Goal: Task Accomplishment & Management: Use online tool/utility

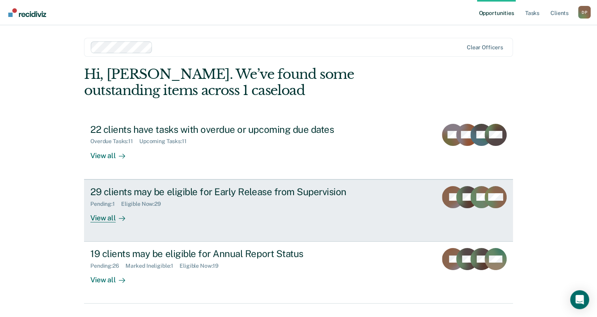
click at [226, 193] on div "29 clients may be eligible for Early Release from Supervision" at bounding box center [228, 191] width 277 height 11
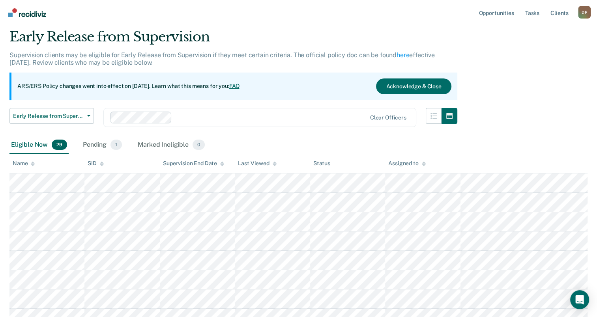
scroll to position [39, 0]
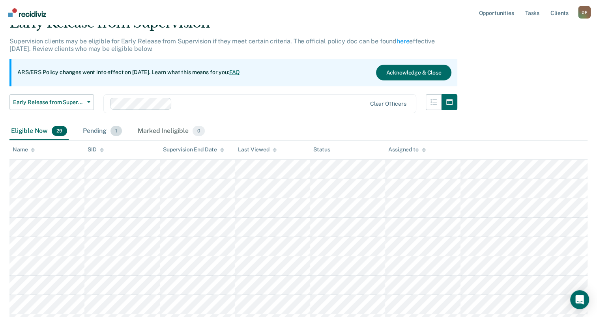
click at [97, 130] on div "Pending 1" at bounding box center [102, 131] width 42 height 17
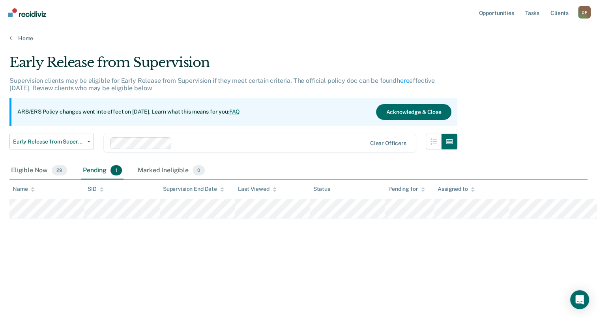
scroll to position [0, 0]
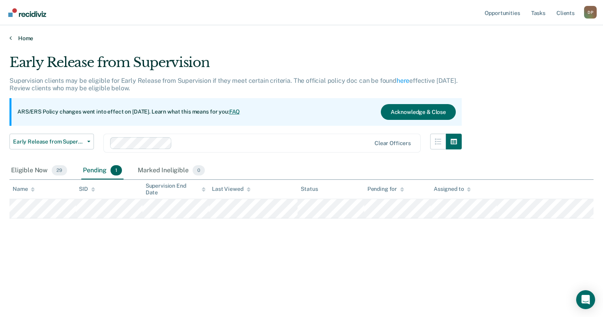
click at [18, 37] on link "Home" at bounding box center [301, 38] width 584 height 7
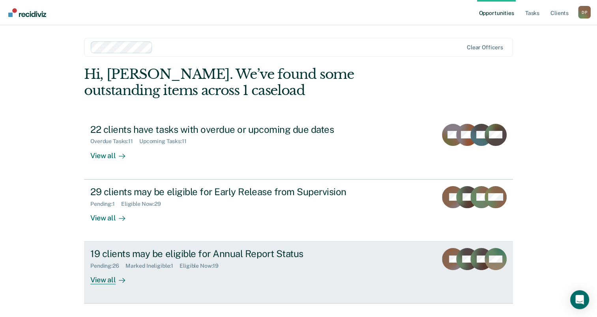
click at [221, 249] on div "19 clients may be eligible for Annual Report Status" at bounding box center [228, 253] width 277 height 11
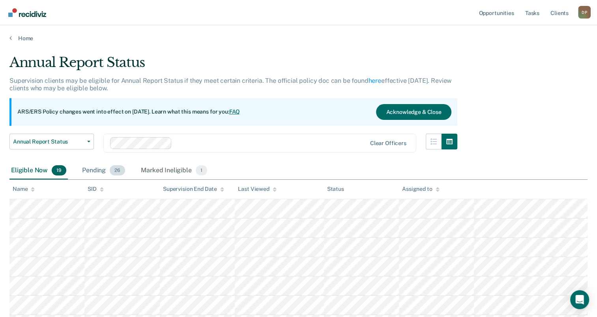
click at [96, 171] on div "Pending 26" at bounding box center [104, 170] width 46 height 17
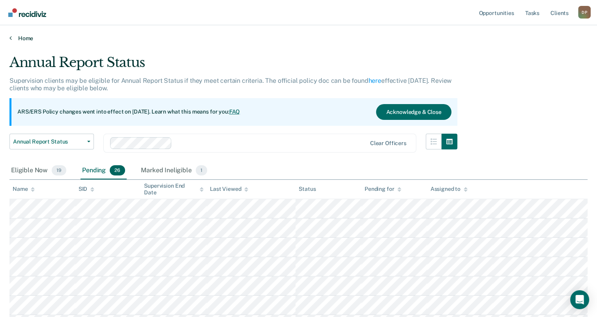
click at [28, 39] on link "Home" at bounding box center [298, 38] width 578 height 7
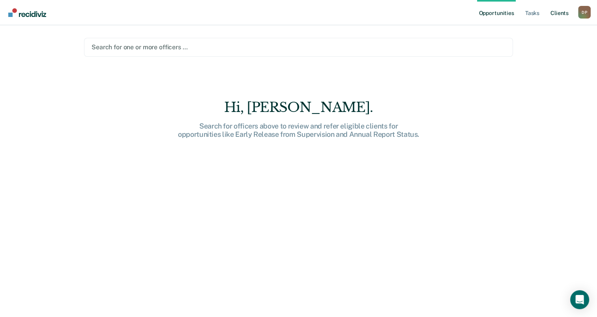
click at [562, 16] on link "Client s" at bounding box center [559, 12] width 21 height 25
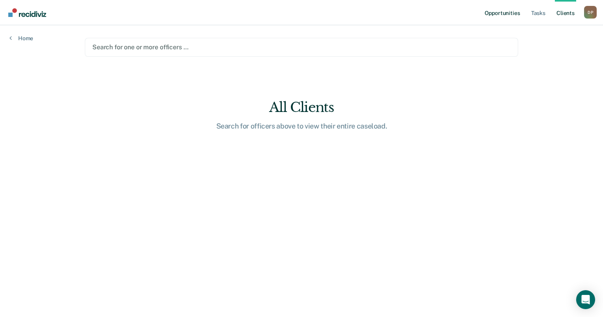
click at [518, 15] on link "Opportunities" at bounding box center [502, 12] width 38 height 25
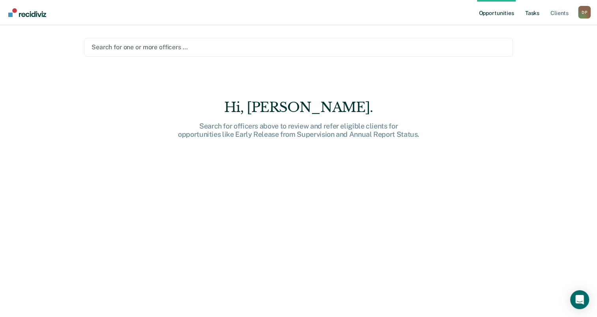
click at [531, 14] on link "Tasks" at bounding box center [532, 12] width 17 height 25
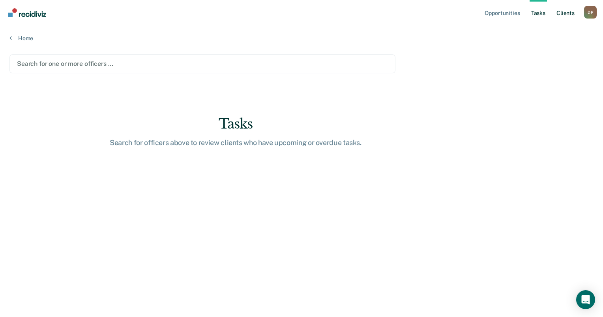
click at [559, 12] on link "Client s" at bounding box center [565, 12] width 21 height 25
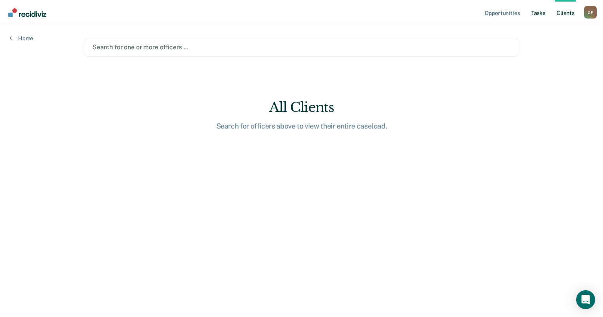
click at [539, 13] on link "Tasks" at bounding box center [538, 12] width 17 height 25
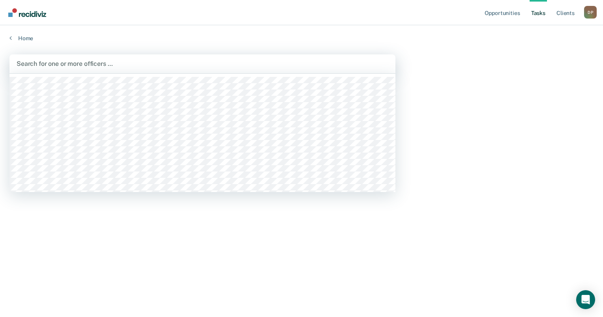
click at [103, 66] on div at bounding box center [203, 63] width 372 height 9
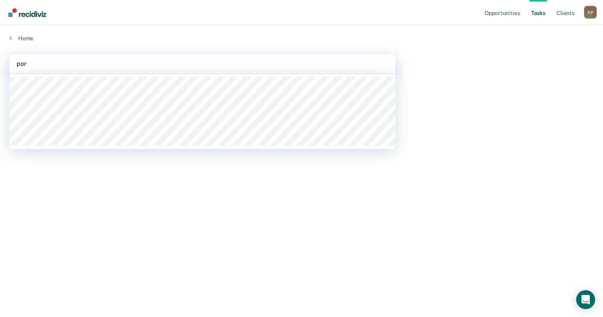
type input "port"
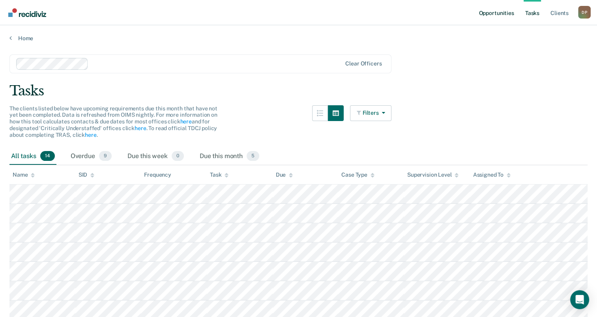
click at [493, 15] on link "Opportunities" at bounding box center [496, 12] width 38 height 25
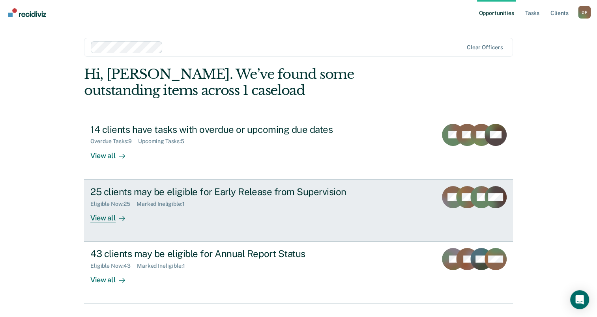
click at [268, 193] on div "25 clients may be eligible for Early Release from Supervision" at bounding box center [228, 191] width 277 height 11
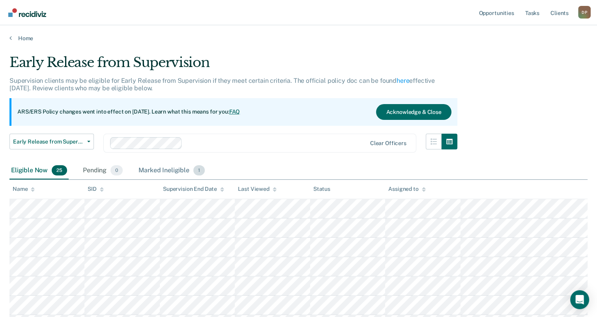
click at [172, 173] on div "Marked Ineligible 1" at bounding box center [171, 170] width 69 height 17
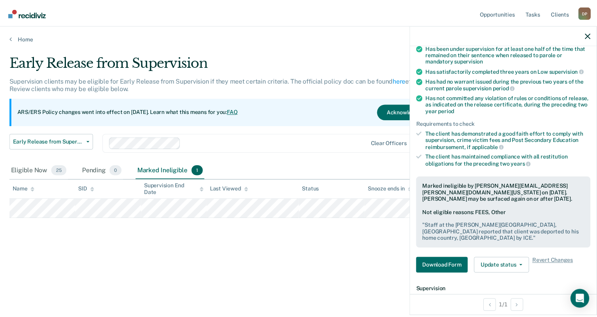
scroll to position [79, 0]
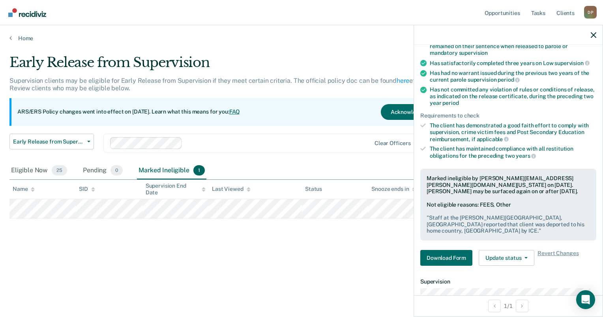
click at [344, 140] on div at bounding box center [278, 143] width 185 height 9
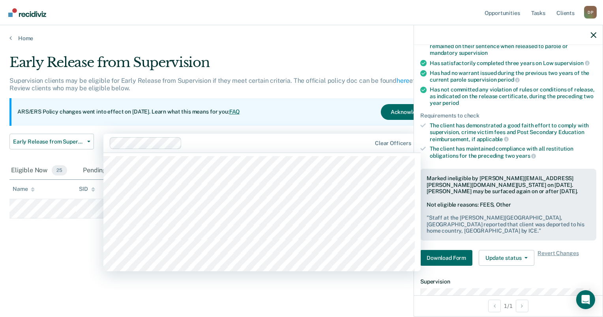
click at [594, 39] on div at bounding box center [508, 35] width 189 height 20
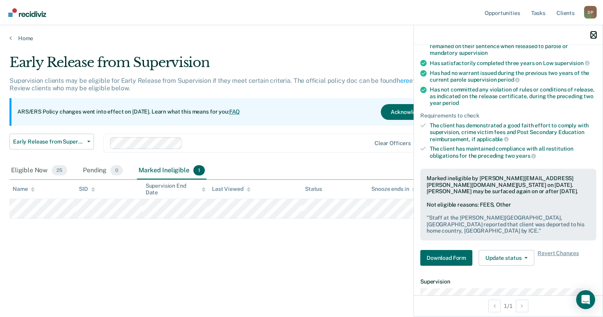
click at [593, 37] on icon "button" at bounding box center [594, 35] width 6 height 6
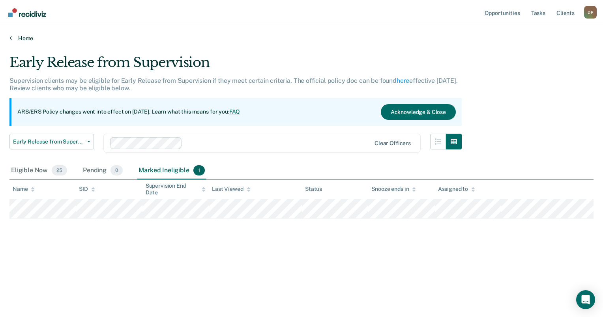
click at [20, 35] on link "Home" at bounding box center [301, 38] width 584 height 7
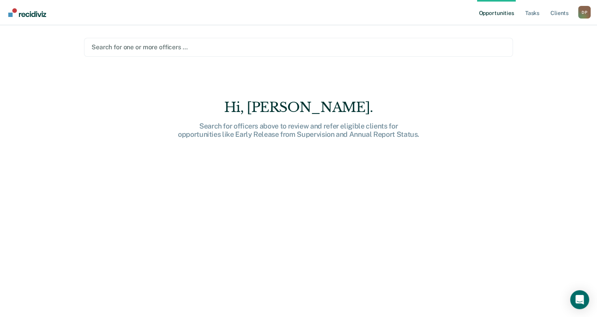
click at [585, 13] on div "D P" at bounding box center [584, 12] width 13 height 13
click at [533, 32] on link "Profile" at bounding box center [553, 32] width 64 height 7
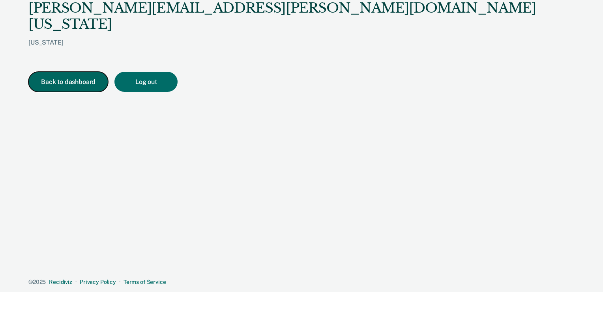
click at [59, 72] on button "Back to dashboard" at bounding box center [68, 82] width 80 height 20
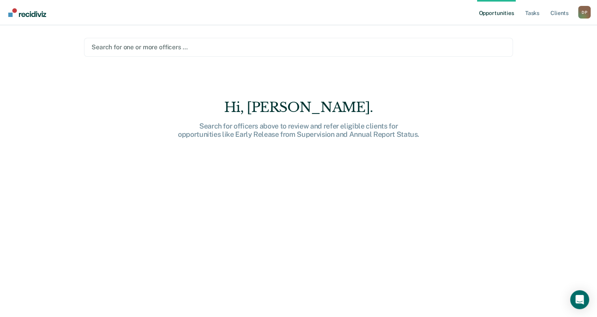
click at [506, 14] on link "Opportunities" at bounding box center [496, 12] width 38 height 25
click at [509, 15] on link "Opportunities" at bounding box center [496, 12] width 38 height 25
click at [557, 14] on link "Client s" at bounding box center [559, 12] width 21 height 25
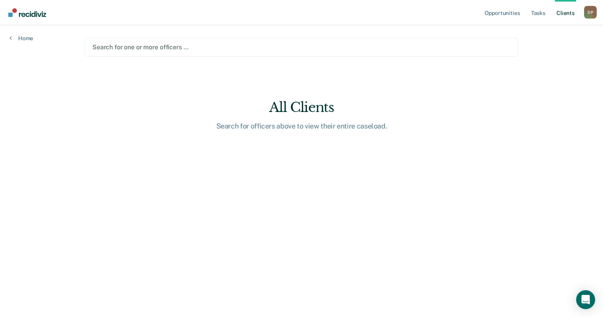
click at [557, 14] on link "Client s" at bounding box center [565, 12] width 21 height 25
click at [18, 38] on link "Home" at bounding box center [21, 38] width 24 height 7
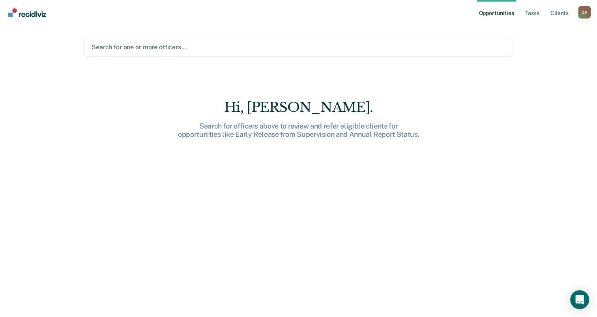
click at [32, 13] on img "Go to Recidiviz Home" at bounding box center [27, 12] width 38 height 9
click at [509, 11] on link "Opportunities" at bounding box center [496, 12] width 38 height 25
click at [532, 14] on link "Tasks" at bounding box center [532, 12] width 17 height 25
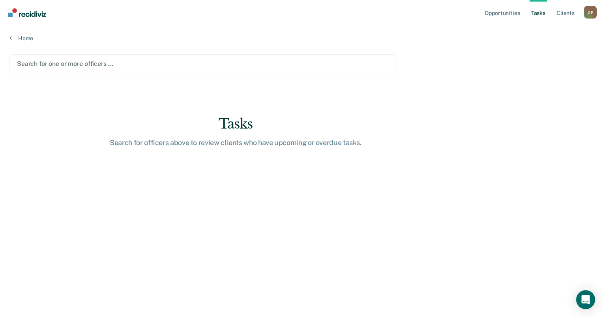
click at [535, 14] on link "Tasks" at bounding box center [538, 12] width 17 height 25
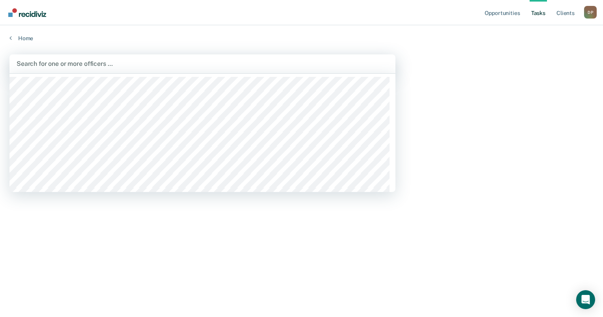
click at [140, 64] on div at bounding box center [203, 63] width 372 height 9
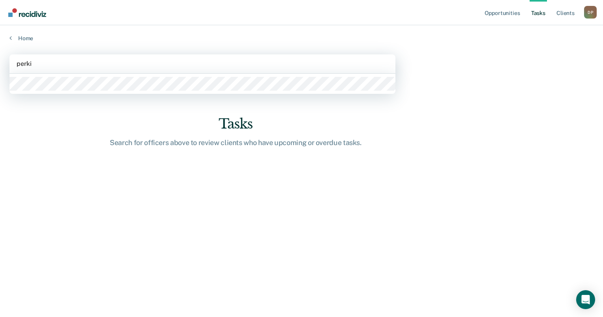
type input "perkin"
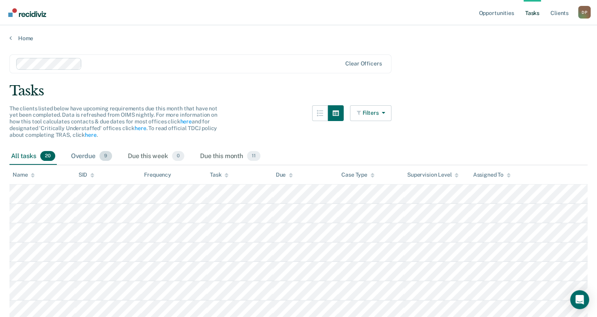
click at [89, 158] on div "Overdue 9" at bounding box center [91, 156] width 44 height 17
click at [28, 158] on div "All tasks 20" at bounding box center [32, 156] width 47 height 17
click at [85, 160] on div "Overdue 9" at bounding box center [91, 156] width 44 height 17
drag, startPoint x: 264, startPoint y: 78, endPoint x: 251, endPoint y: 125, distance: 48.8
click at [251, 125] on div "The clients listed below have upcoming requirements due this month that have no…" at bounding box center [200, 126] width 382 height 43
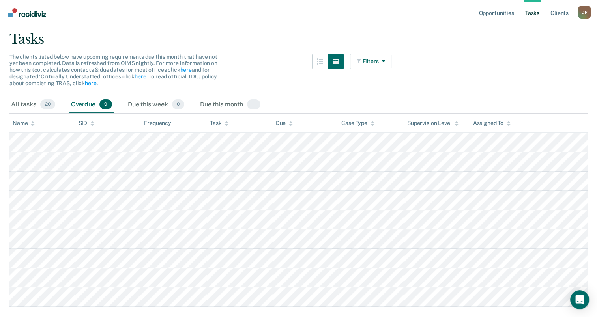
scroll to position [73, 0]
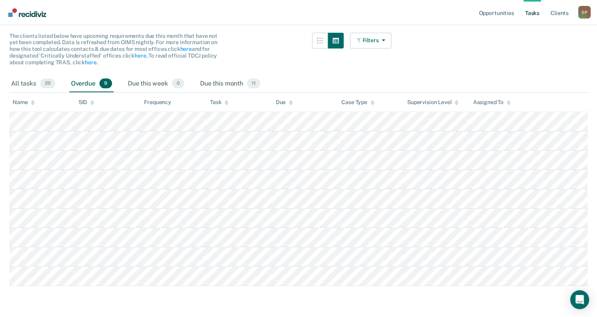
click at [542, 276] on main "Clear officers Tasks The clients listed below have upcoming requirements due th…" at bounding box center [298, 142] width 597 height 346
click at [277, 27] on main "Clear officers Tasks The clients listed below have upcoming requirements due th…" at bounding box center [298, 142] width 597 height 346
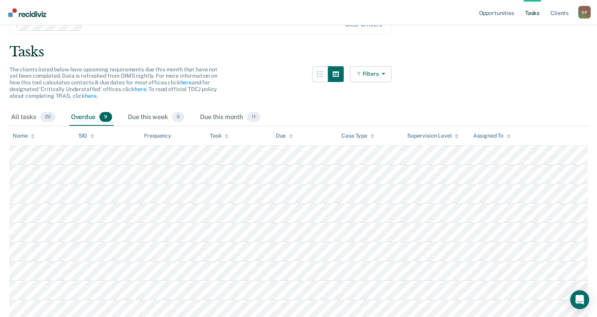
scroll to position [0, 0]
